Goal: Task Accomplishment & Management: Manage account settings

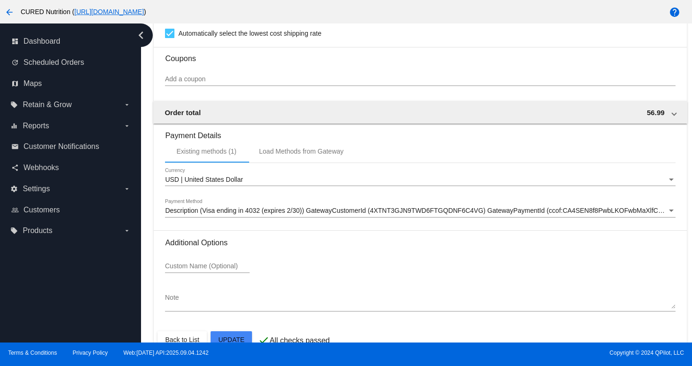
scroll to position [853, 0]
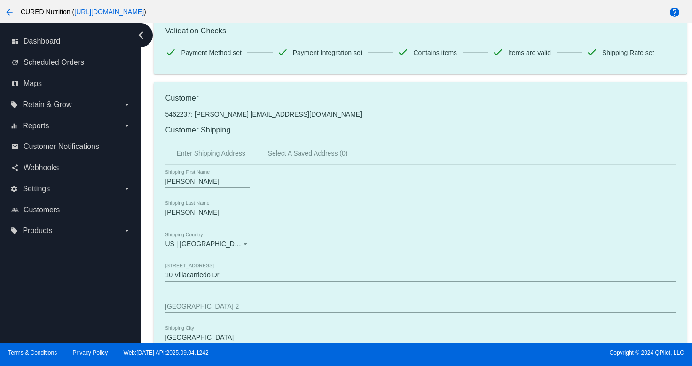
scroll to position [0, 0]
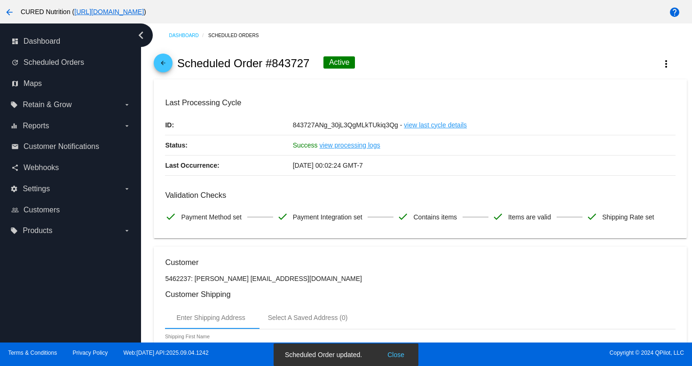
click at [161, 63] on mat-icon "arrow_back" at bounding box center [163, 65] width 11 height 11
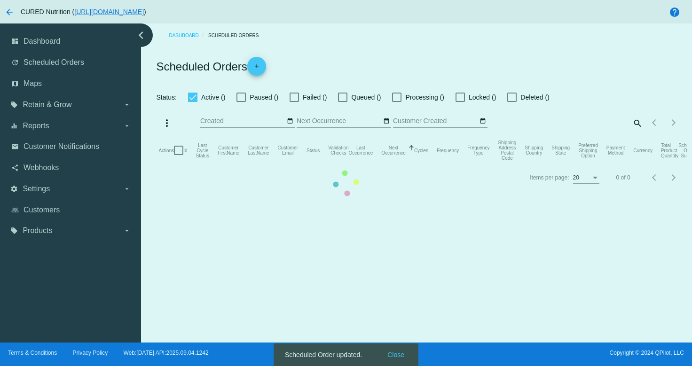
checkbox input "true"
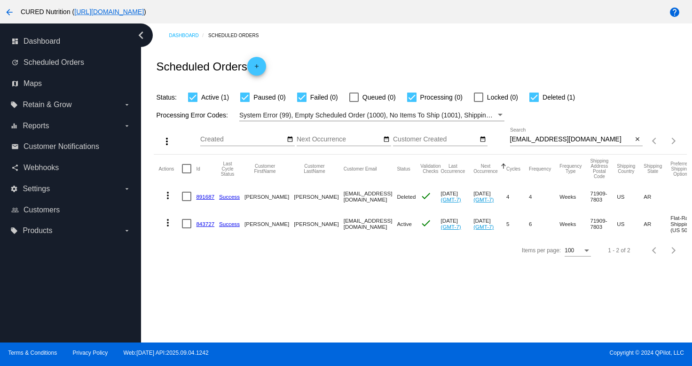
click at [533, 146] on div "[EMAIL_ADDRESS][DOMAIN_NAME] Search" at bounding box center [571, 137] width 123 height 18
click at [533, 144] on div "[EMAIL_ADDRESS][DOMAIN_NAME] Search" at bounding box center [571, 137] width 123 height 18
click at [535, 140] on input "[EMAIL_ADDRESS][DOMAIN_NAME]" at bounding box center [571, 140] width 123 height 8
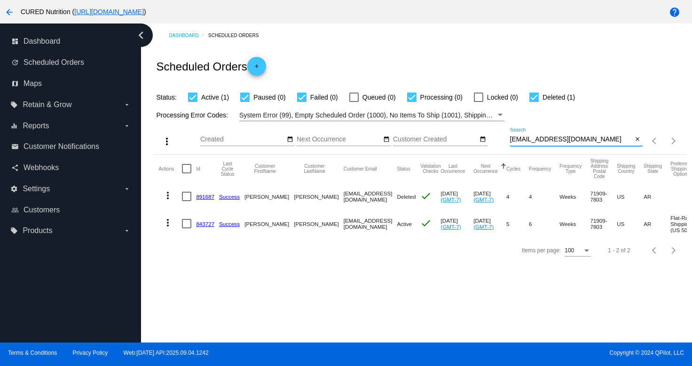
click at [535, 140] on input "[EMAIL_ADDRESS][DOMAIN_NAME]" at bounding box center [571, 140] width 123 height 8
paste input "ecrowley514"
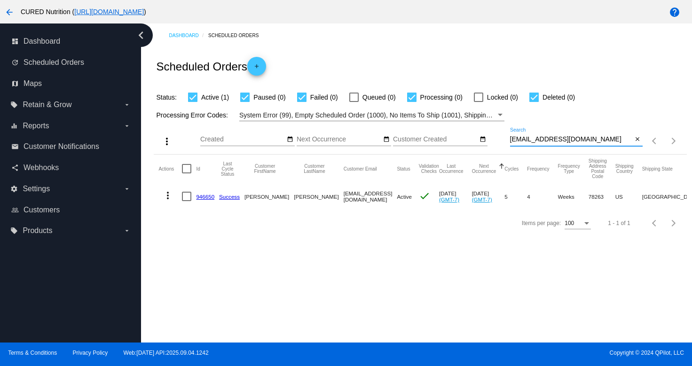
type input "[EMAIL_ADDRESS][DOMAIN_NAME]"
